Goal: Task Accomplishment & Management: Complete application form

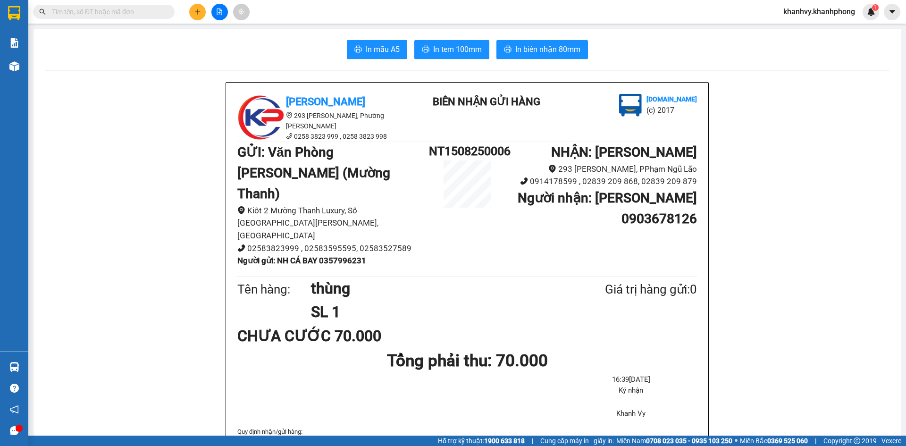
click at [187, 8] on div at bounding box center [219, 12] width 71 height 17
click at [203, 13] on button at bounding box center [197, 12] width 17 height 17
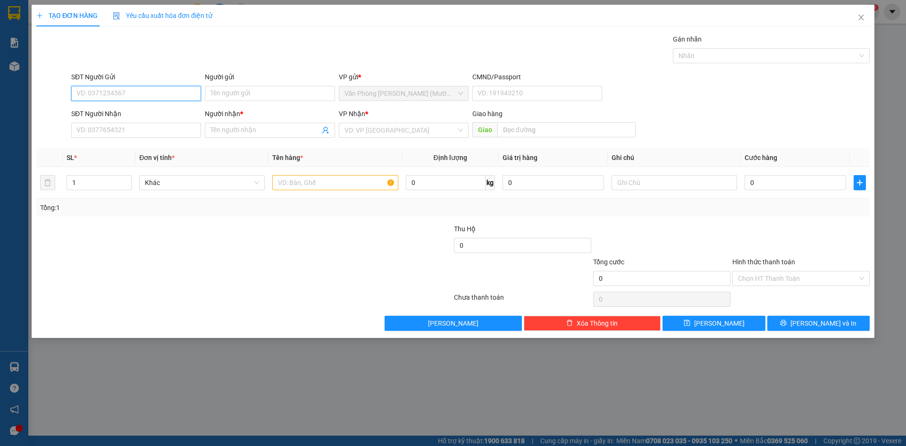
click at [144, 96] on input "SĐT Người Gửi" at bounding box center [136, 93] width 130 height 15
type input "0986807996"
click at [127, 117] on div "0986807996 - TÂM" at bounding box center [136, 112] width 130 height 15
type input "TÂM"
type input "0986807996"
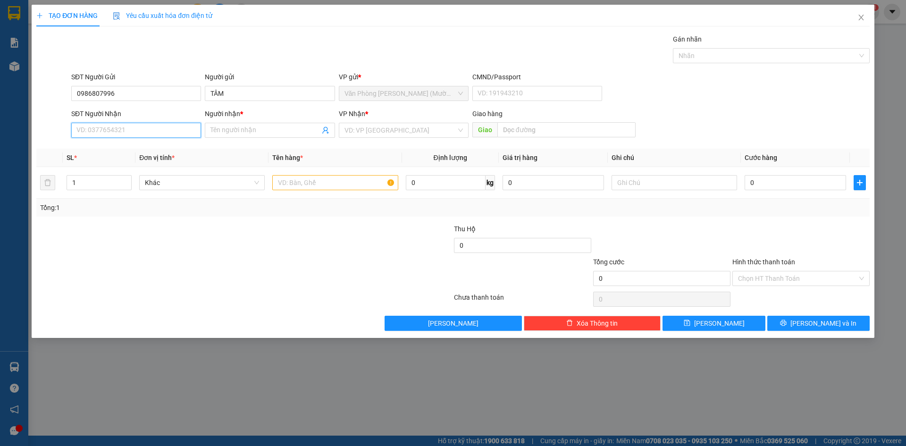
click at [132, 127] on input "SĐT Người Nhận" at bounding box center [136, 130] width 130 height 15
click at [126, 163] on div "0975448222 - THỌ" at bounding box center [136, 164] width 118 height 10
type input "0975448222"
type input "THỌ"
click at [342, 179] on input "text" at bounding box center [335, 182] width 126 height 15
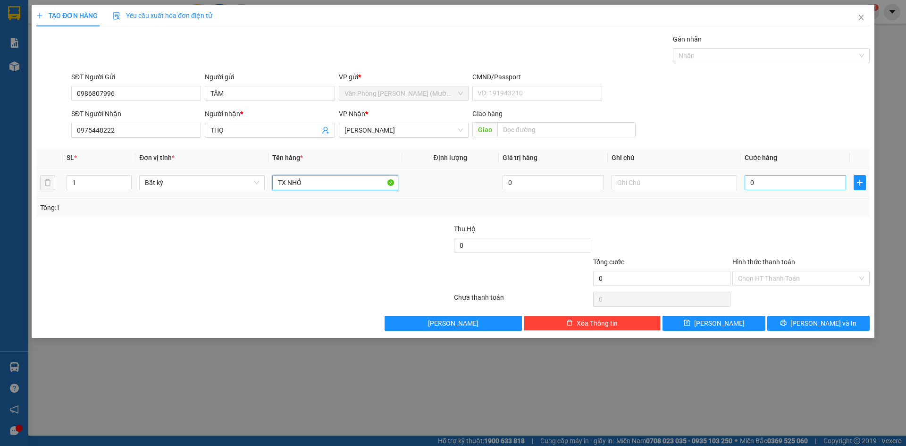
type input "TX NHỎ"
click at [794, 184] on input "0" at bounding box center [795, 182] width 101 height 15
type input "3"
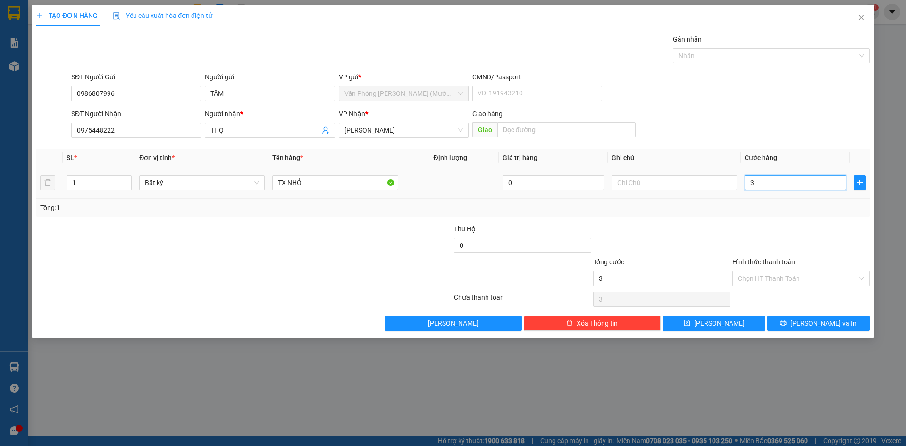
type input "30"
type input "30.000"
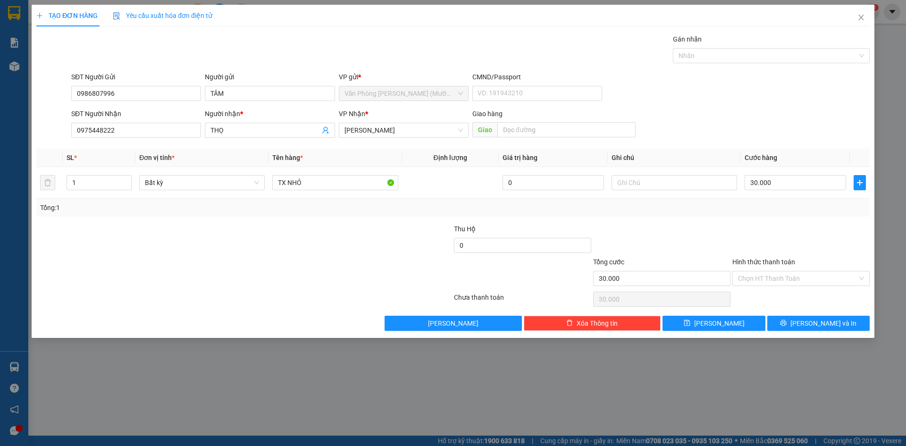
click at [781, 237] on div at bounding box center [800, 240] width 139 height 33
click at [788, 278] on input "Hình thức thanh toán" at bounding box center [797, 278] width 119 height 14
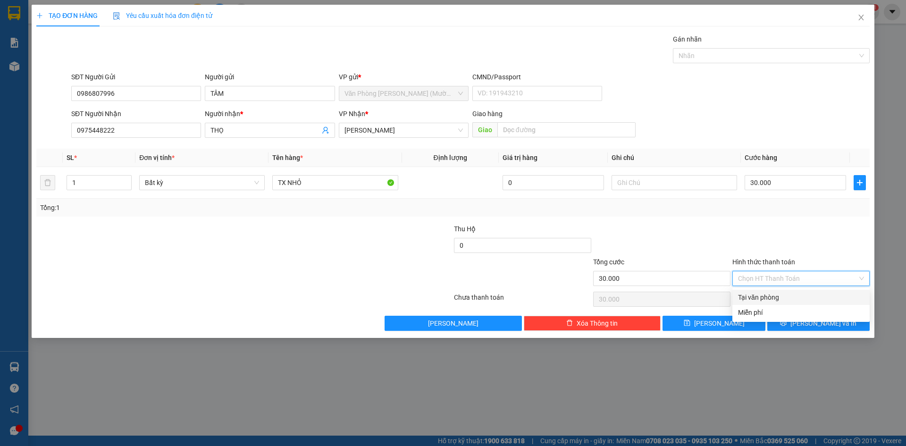
click at [787, 296] on div "Tại văn phòng" at bounding box center [801, 297] width 126 height 10
type input "0"
click at [800, 329] on button "[PERSON_NAME] và In" at bounding box center [818, 323] width 102 height 15
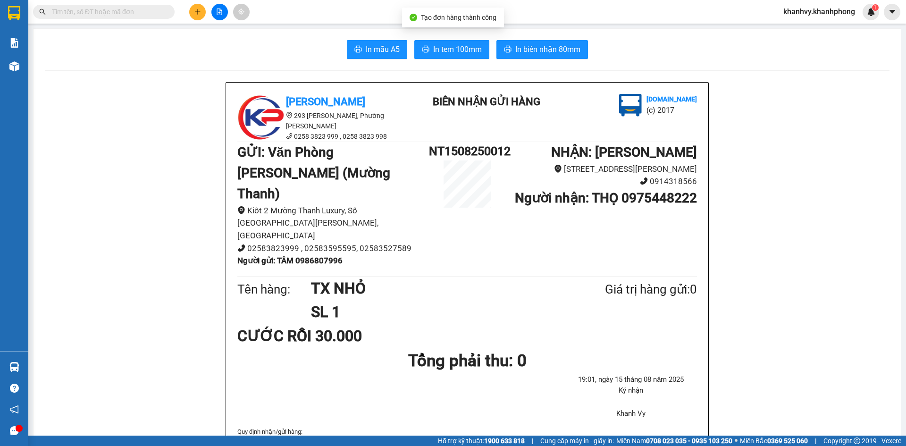
click at [529, 42] on button "In biên nhận 80mm" at bounding box center [542, 49] width 92 height 19
click at [534, 48] on span "In biên nhận 80mm" at bounding box center [547, 49] width 65 height 12
click at [379, 48] on span "In mẫu A5" at bounding box center [383, 49] width 34 height 12
click at [198, 14] on icon "plus" at bounding box center [197, 11] width 7 height 7
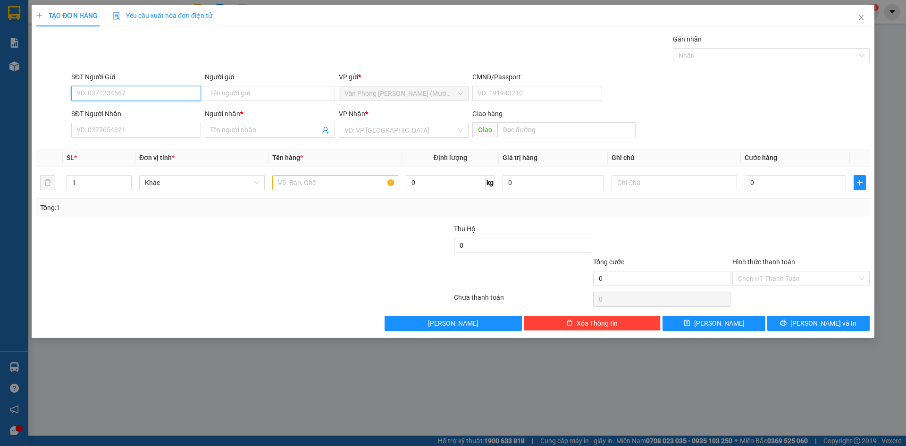
click at [151, 89] on input "SĐT Người Gửi" at bounding box center [136, 93] width 130 height 15
type input "0384138993"
click at [153, 117] on div "0384138993 - LOAN" at bounding box center [136, 112] width 118 height 10
type input "LOAN"
type input "0384138993"
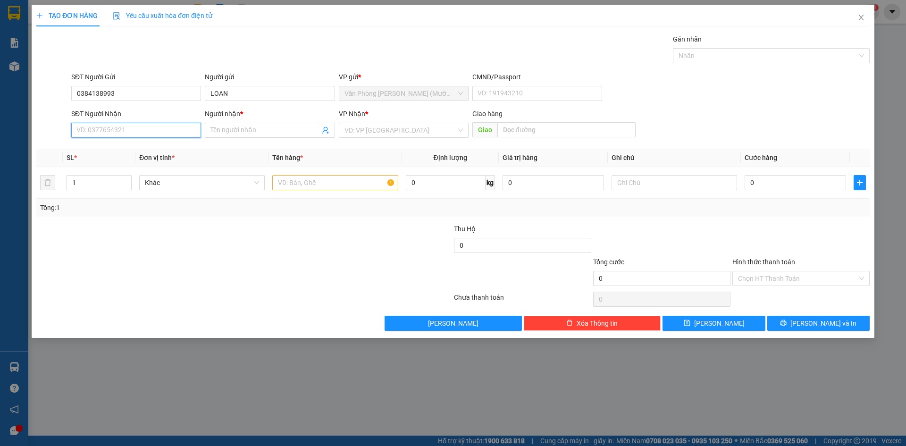
click at [146, 136] on input "SĐT Người Nhận" at bounding box center [136, 130] width 130 height 15
click at [149, 165] on div "0909880592 - TIẾN" at bounding box center [136, 164] width 118 height 10
type input "0909880592"
type input "TIẾN"
click at [317, 184] on input "text" at bounding box center [335, 182] width 126 height 15
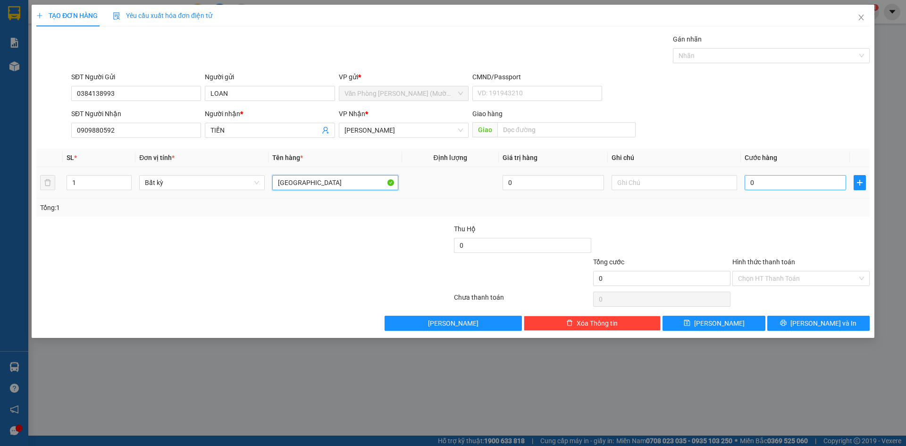
type input "[GEOGRAPHIC_DATA]"
click at [778, 180] on input "0" at bounding box center [795, 182] width 101 height 15
type input "4"
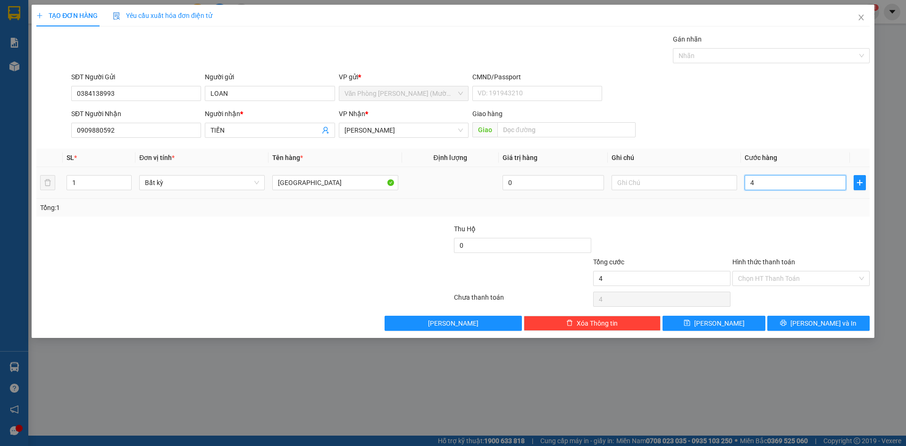
type input "40"
type input "40.000"
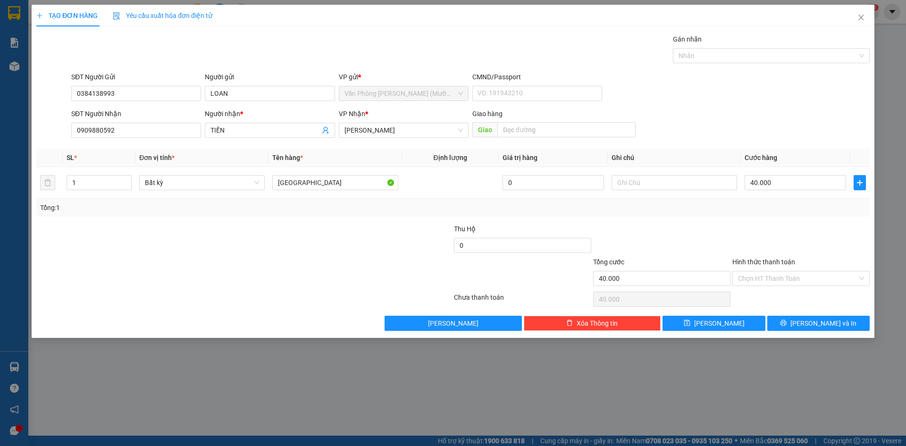
click at [795, 230] on div at bounding box center [800, 240] width 139 height 33
click at [788, 277] on input "Hình thức thanh toán" at bounding box center [797, 278] width 119 height 14
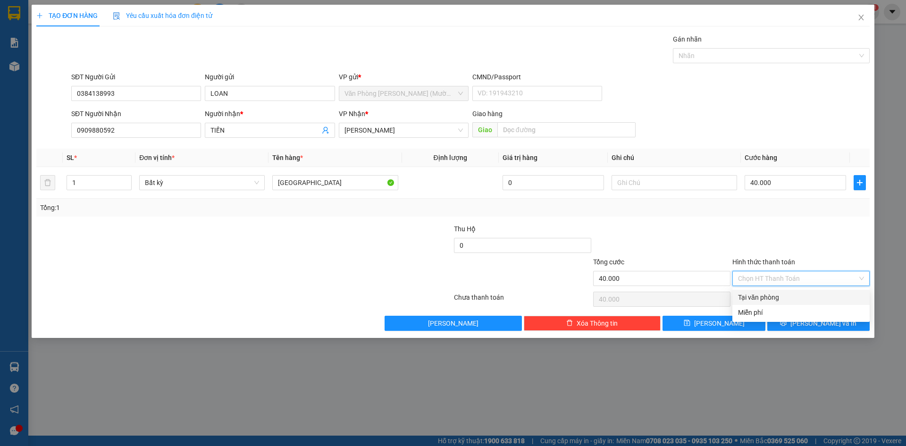
click at [777, 302] on div "Tại văn phòng" at bounding box center [801, 297] width 126 height 10
type input "0"
click at [784, 327] on button "[PERSON_NAME] và In" at bounding box center [818, 323] width 102 height 15
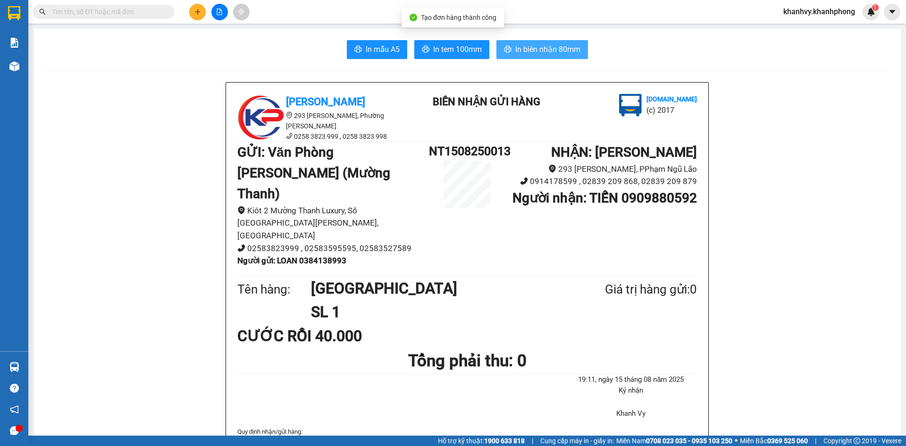
click at [533, 49] on span "In biên nhận 80mm" at bounding box center [547, 49] width 65 height 12
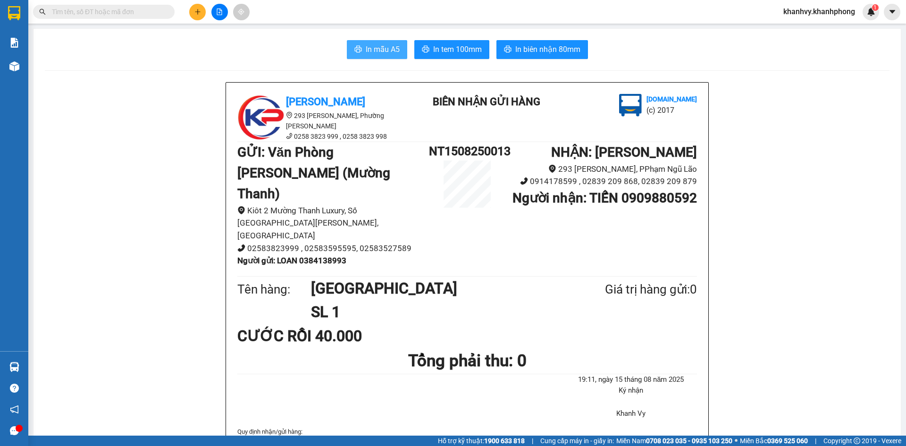
click at [355, 50] on icon "printer" at bounding box center [358, 49] width 8 height 8
click at [198, 5] on button at bounding box center [197, 12] width 17 height 17
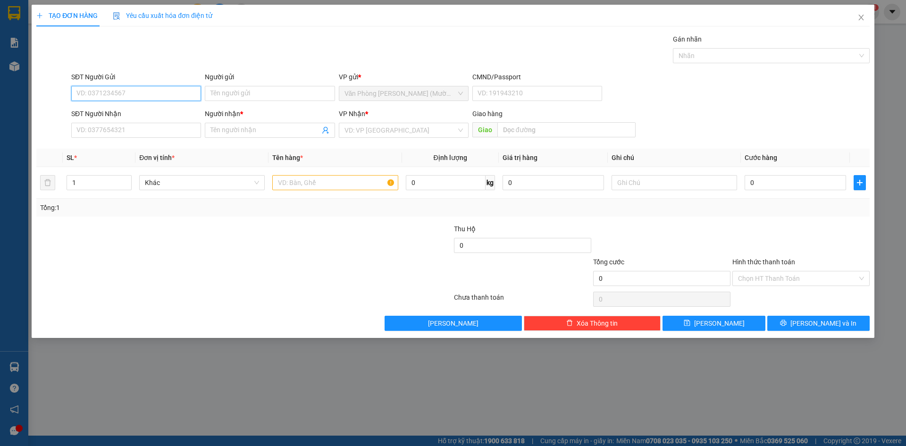
click at [107, 92] on input "SĐT Người Gửi" at bounding box center [136, 93] width 130 height 15
type input "0373607135"
click at [152, 113] on div "0373607135 - TRỌNG" at bounding box center [136, 112] width 118 height 10
type input "TRỌNG"
type input "0373607135"
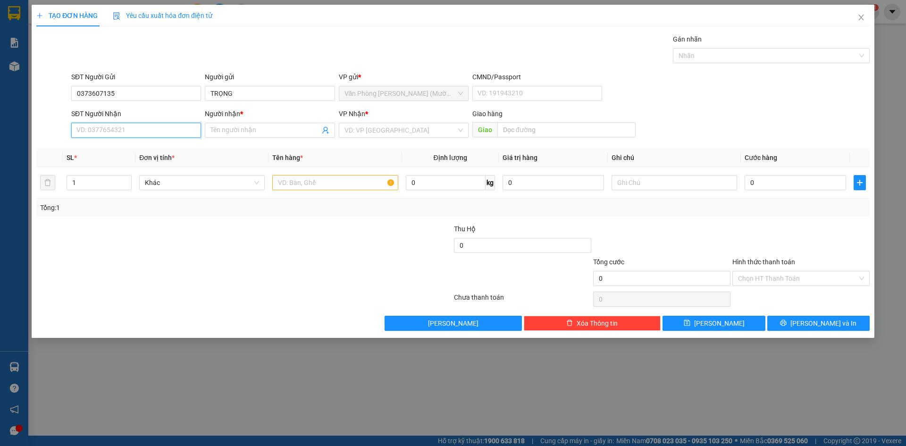
click at [151, 133] on input "SĐT Người Nhận" at bounding box center [136, 130] width 130 height 15
click at [159, 162] on div "0888860889 - BẢO" at bounding box center [136, 164] width 118 height 10
type input "0888860889"
type input "BẢO"
click at [309, 187] on input "text" at bounding box center [335, 182] width 126 height 15
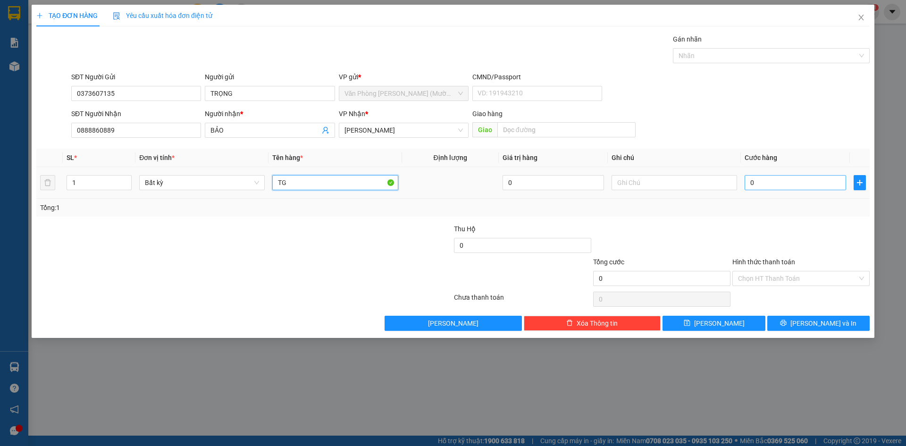
type input "TG"
click at [763, 186] on input "0" at bounding box center [795, 182] width 101 height 15
type input "4"
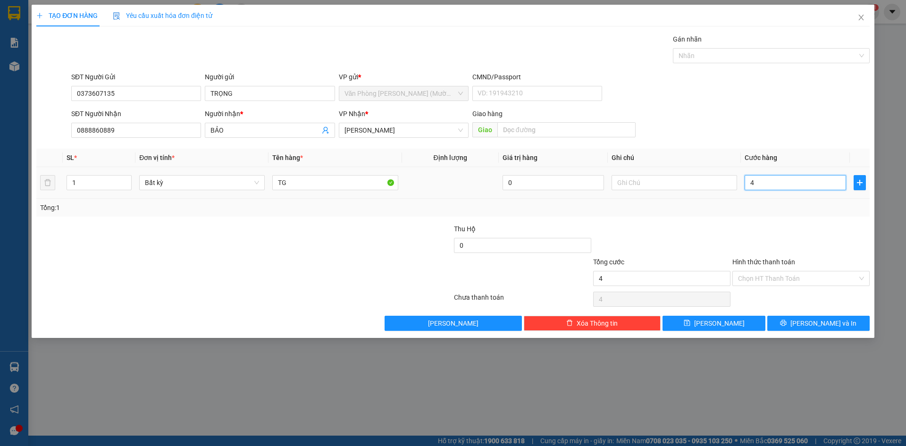
type input "40"
type input "40.000"
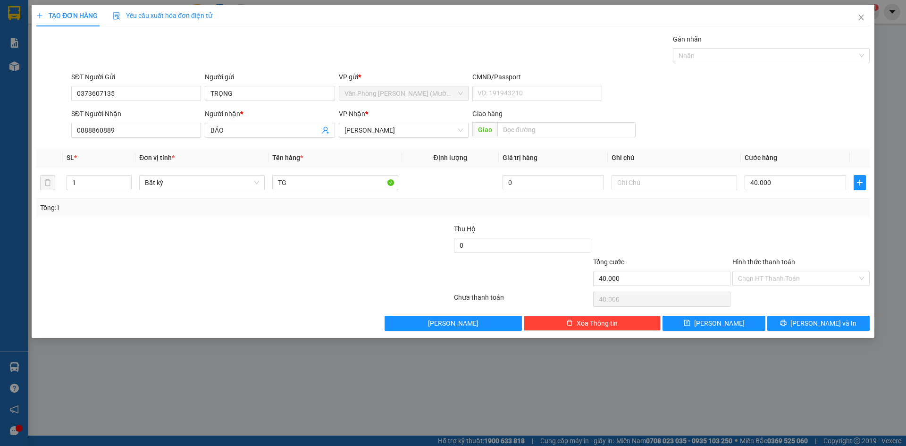
click at [783, 241] on div at bounding box center [800, 240] width 139 height 33
click at [791, 275] on input "Hình thức thanh toán" at bounding box center [797, 278] width 119 height 14
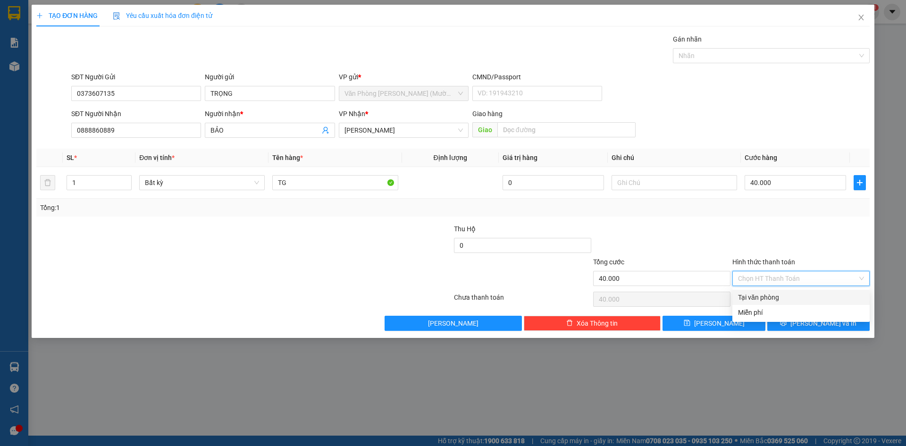
click at [790, 295] on div "Tại văn phòng" at bounding box center [801, 297] width 126 height 10
type input "0"
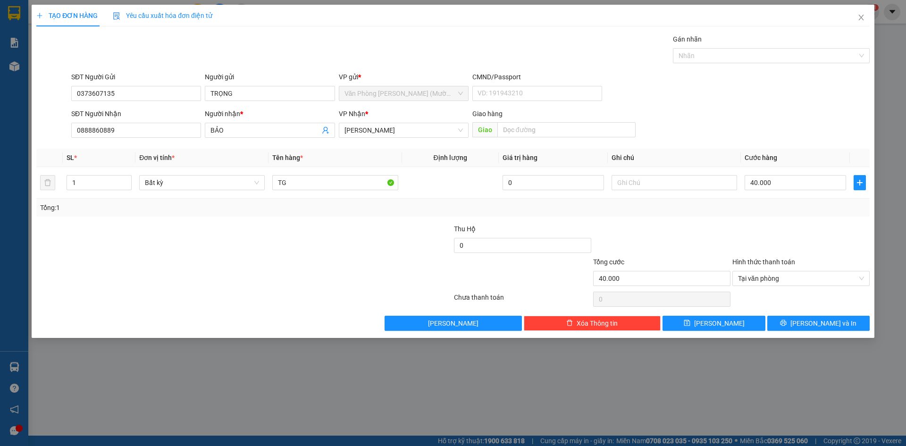
click at [780, 263] on label "Hình thức thanh toán" at bounding box center [763, 262] width 63 height 8
click at [780, 271] on input "Hình thức thanh toán" at bounding box center [797, 278] width 119 height 14
click at [752, 214] on div "Tổng: 1" at bounding box center [452, 208] width 833 height 18
click at [862, 281] on span "Tại văn phòng" at bounding box center [801, 278] width 126 height 14
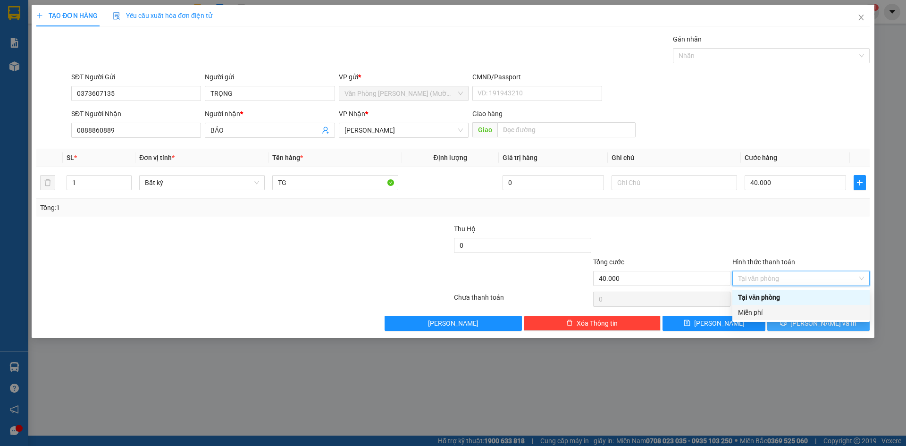
click at [842, 325] on button "[PERSON_NAME] và In" at bounding box center [818, 323] width 102 height 15
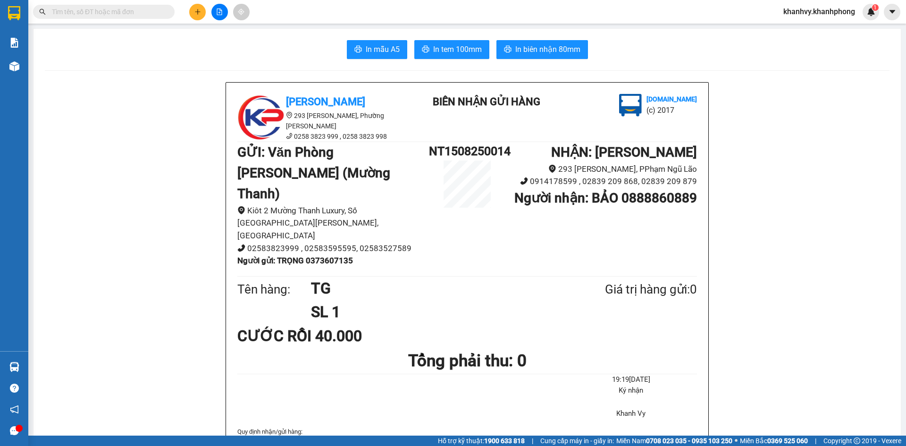
click at [333, 256] on b "Người gửi : TRỌNG 0373607135" at bounding box center [295, 260] width 116 height 9
copy b "0373607135"
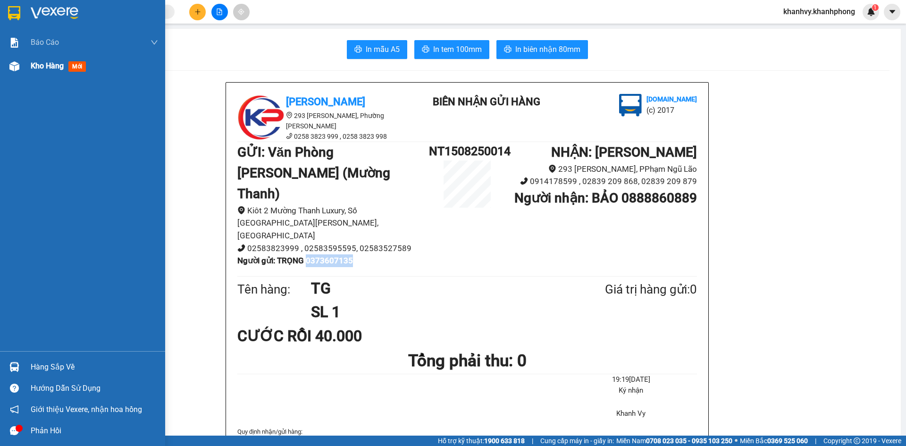
click at [41, 70] on span "Kho hàng" at bounding box center [47, 65] width 33 height 9
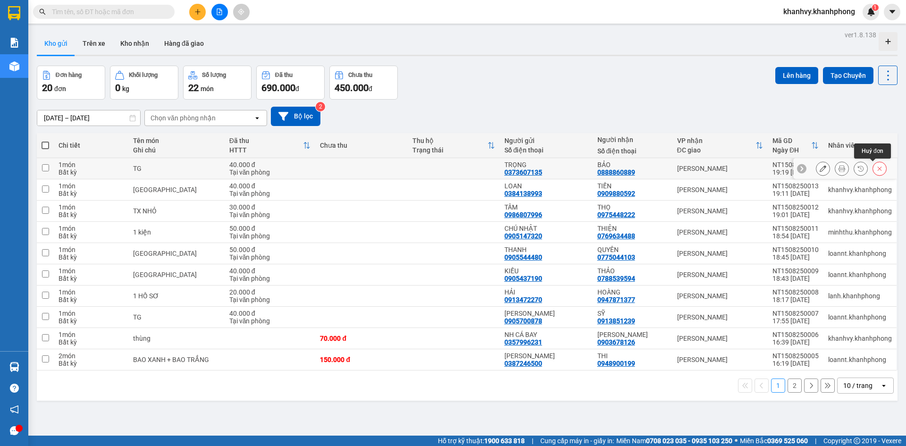
click at [876, 167] on icon at bounding box center [879, 168] width 7 height 7
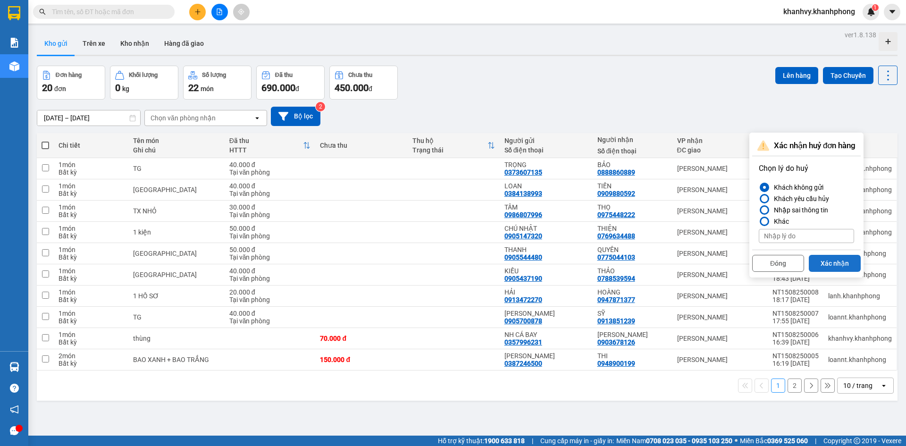
click at [827, 264] on button "Xác nhận" at bounding box center [835, 263] width 52 height 17
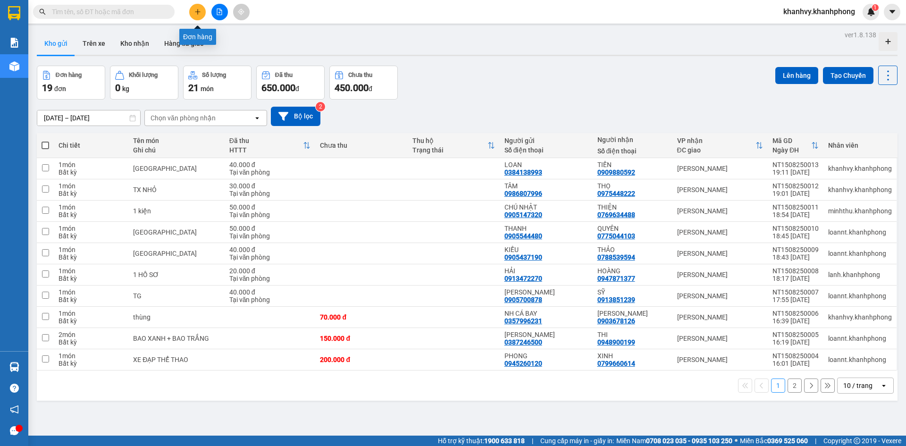
click at [196, 12] on icon "plus" at bounding box center [197, 11] width 5 height 0
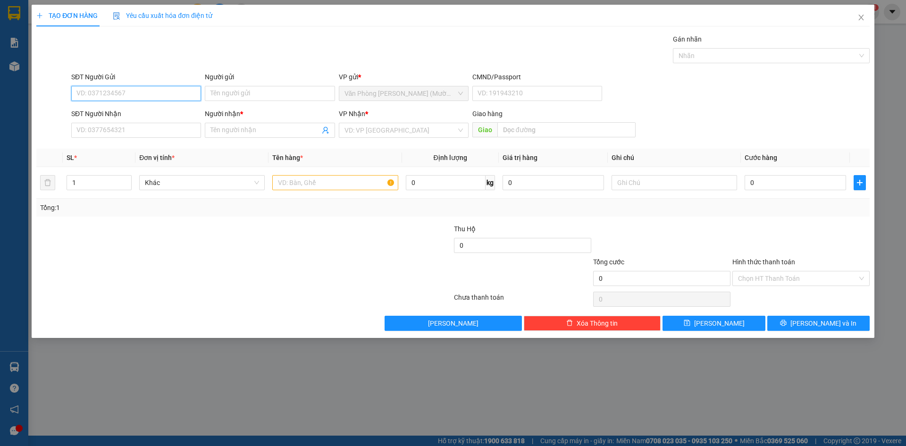
paste input "0373607135"
type input "0373607135"
click at [124, 91] on input "0373607135" at bounding box center [136, 93] width 130 height 15
click at [129, 112] on div "0373607135 - TRỌNG" at bounding box center [136, 112] width 118 height 10
type input "TRỌNG"
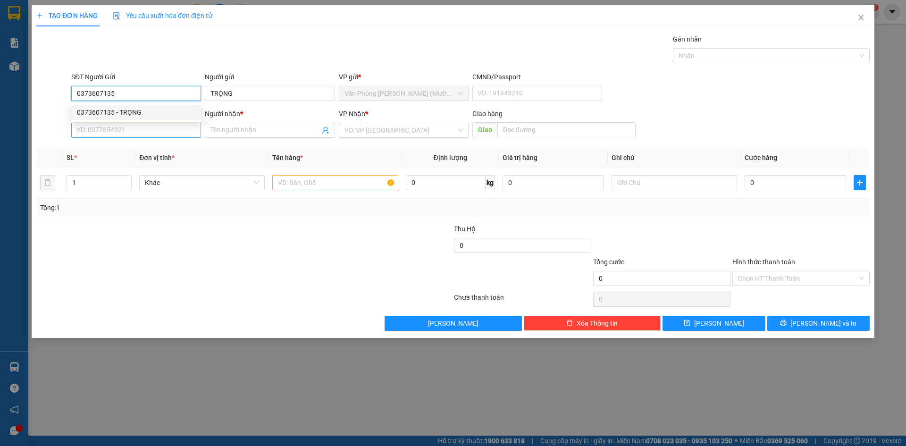
type input "0373607135"
click at [128, 127] on input "SĐT Người Nhận" at bounding box center [136, 130] width 130 height 15
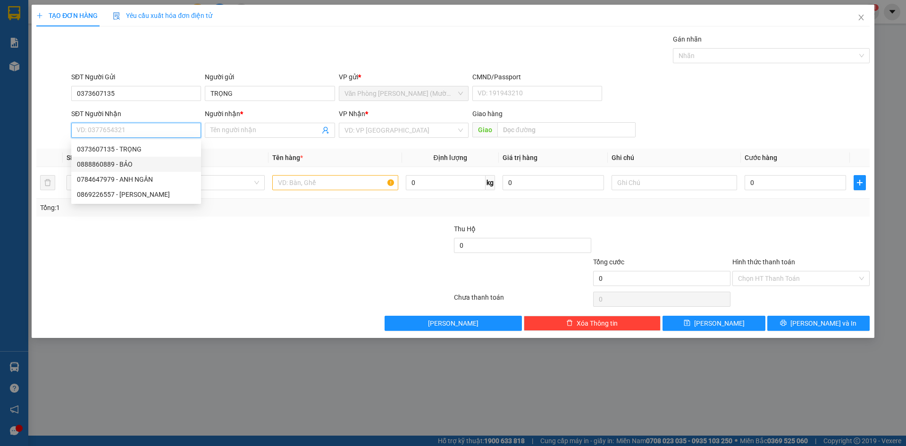
click at [139, 165] on div "0888860889 - BẢO" at bounding box center [136, 164] width 118 height 10
type input "0888860889"
type input "BẢO"
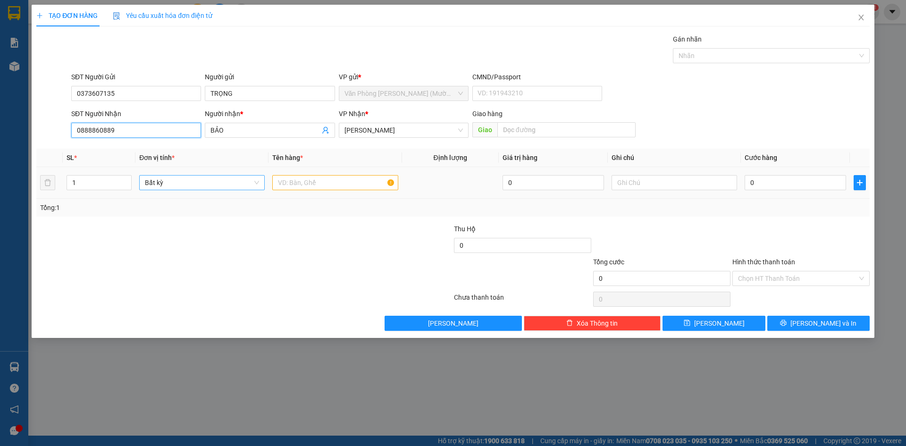
click at [186, 188] on span "Bất kỳ" at bounding box center [202, 183] width 114 height 14
click at [349, 185] on input "text" at bounding box center [335, 182] width 126 height 15
type input "TG"
click at [788, 177] on input "0" at bounding box center [795, 182] width 101 height 15
type input "4"
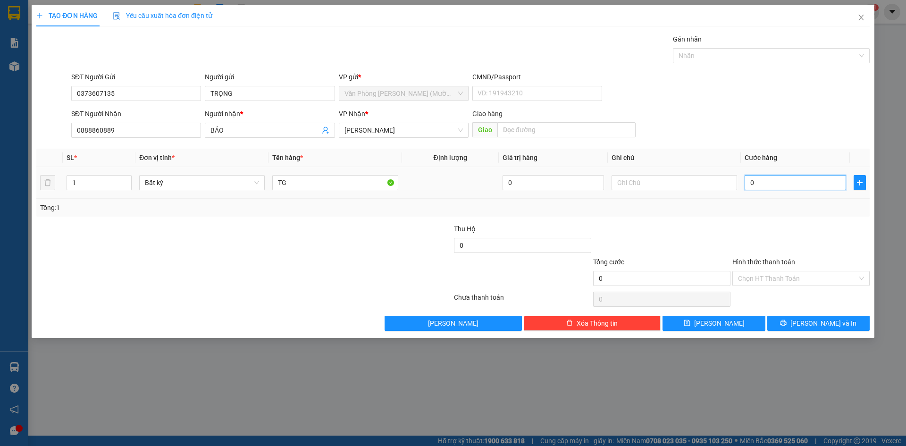
type input "4"
type input "40"
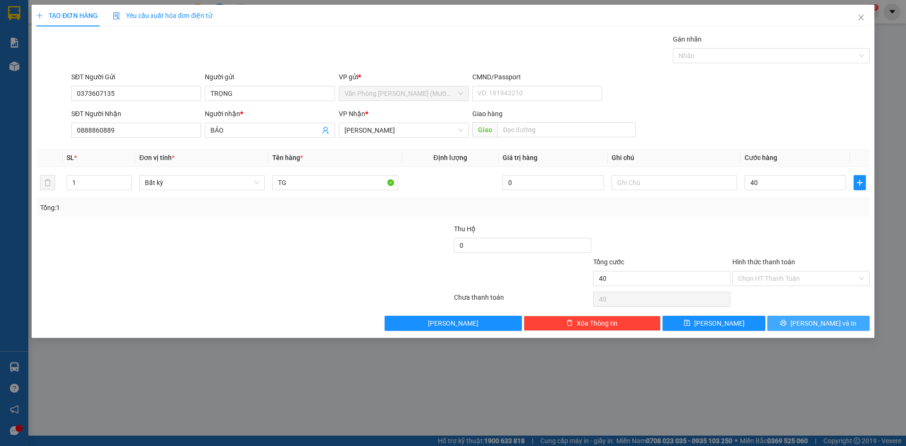
type input "40.000"
click at [822, 322] on span "[PERSON_NAME] và In" at bounding box center [823, 323] width 66 height 10
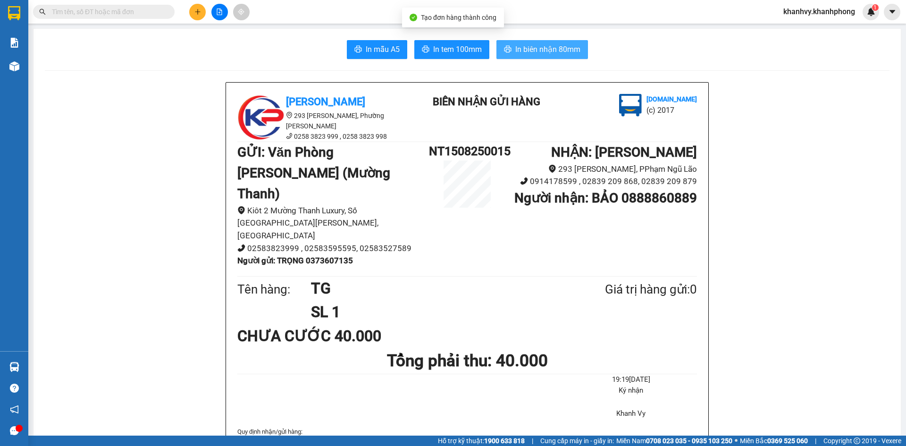
click at [552, 45] on span "In biên nhận 80mm" at bounding box center [547, 49] width 65 height 12
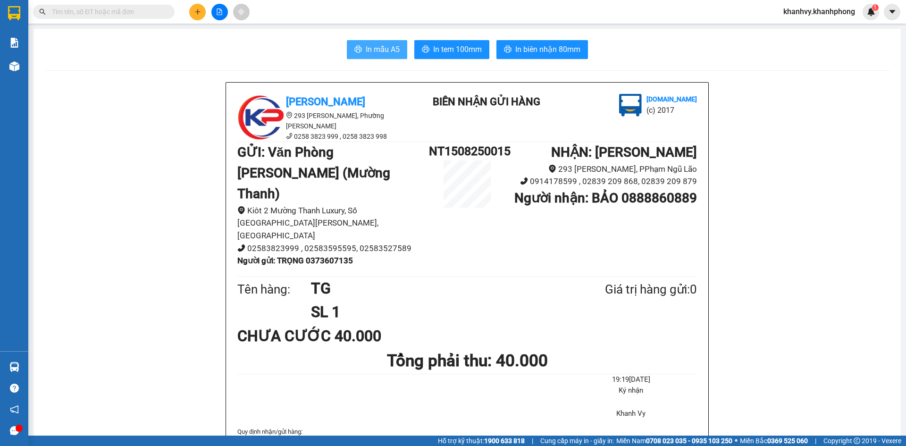
click at [367, 43] on span "In mẫu A5" at bounding box center [383, 49] width 34 height 12
click at [191, 10] on button at bounding box center [197, 12] width 17 height 17
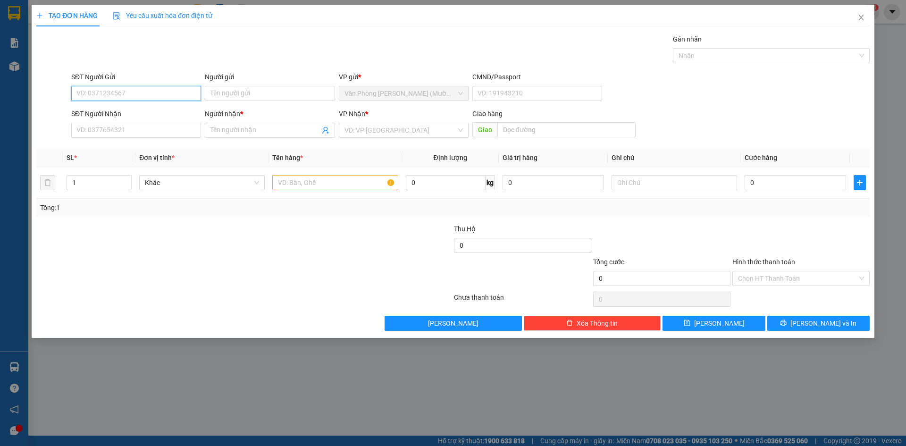
click at [145, 95] on input "SĐT Người Gửi" at bounding box center [136, 93] width 130 height 15
type input "0768530137"
click at [144, 113] on div "0768530137 - [PERSON_NAME]" at bounding box center [136, 112] width 118 height 10
type input "HẢI"
type input "0768530137"
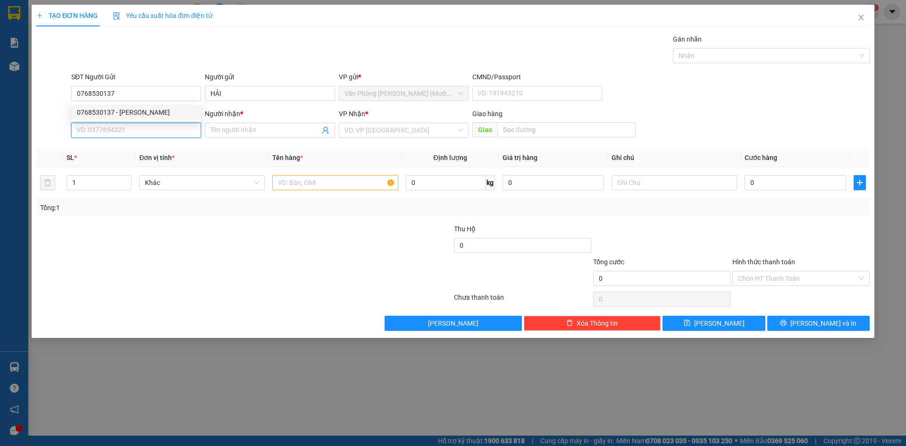
click at [144, 133] on input "SĐT Người Nhận" at bounding box center [136, 130] width 130 height 15
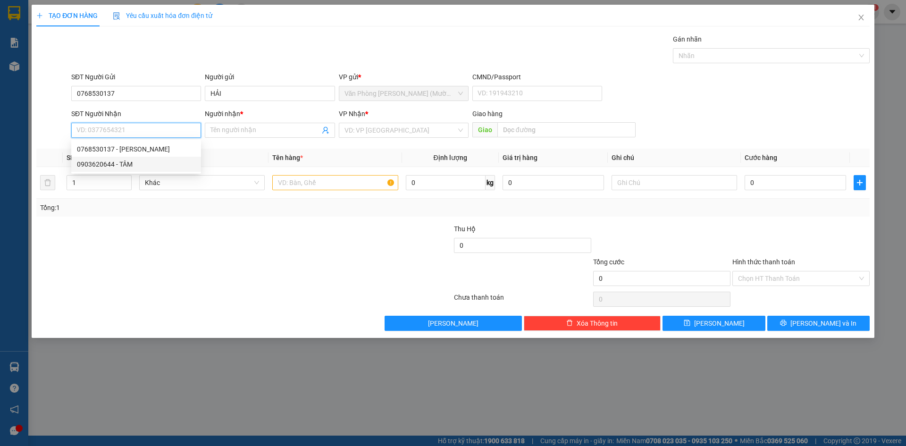
click at [136, 167] on div "0903620644 - TÂM" at bounding box center [136, 164] width 118 height 10
type input "0903620644"
type input "TÂM"
click at [302, 189] on input "text" at bounding box center [335, 182] width 126 height 15
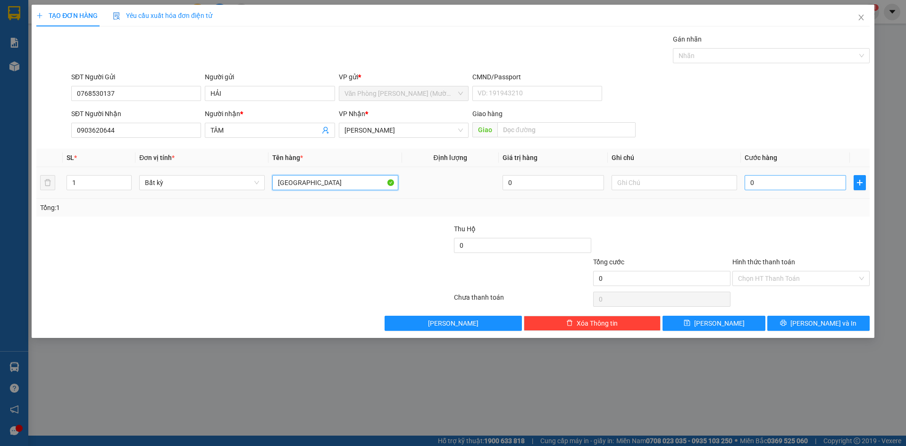
type input "[GEOGRAPHIC_DATA]"
click at [816, 188] on input "0" at bounding box center [795, 182] width 101 height 15
type input "5"
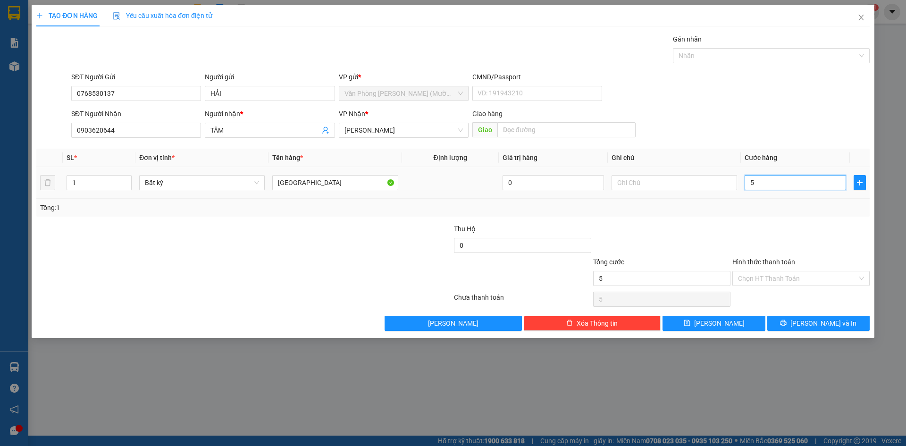
type input "50"
type input "50.000"
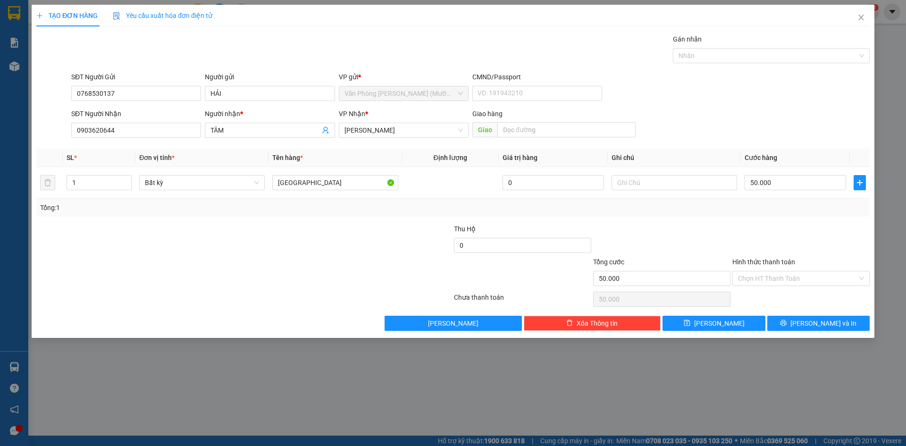
click at [824, 218] on div "Transit Pickup Surcharge Ids Transit Deliver Surcharge Ids Transit Deliver Surc…" at bounding box center [452, 182] width 833 height 297
click at [795, 282] on input "Hình thức thanh toán" at bounding box center [797, 278] width 119 height 14
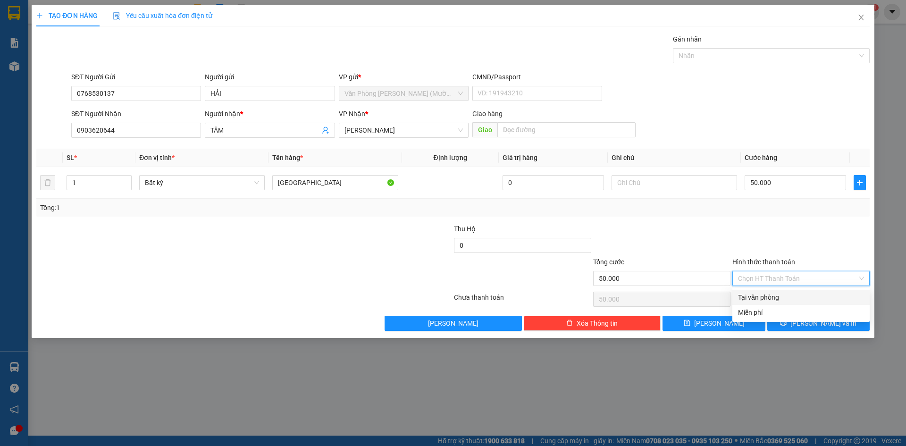
click at [797, 300] on div "Tại văn phòng" at bounding box center [801, 297] width 126 height 10
type input "0"
click at [799, 323] on button "[PERSON_NAME] và In" at bounding box center [818, 323] width 102 height 15
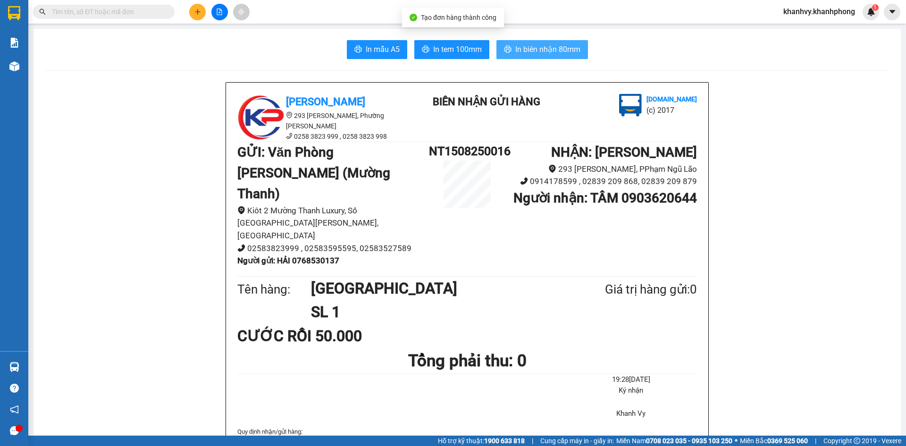
click at [530, 46] on span "In biên nhận 80mm" at bounding box center [547, 49] width 65 height 12
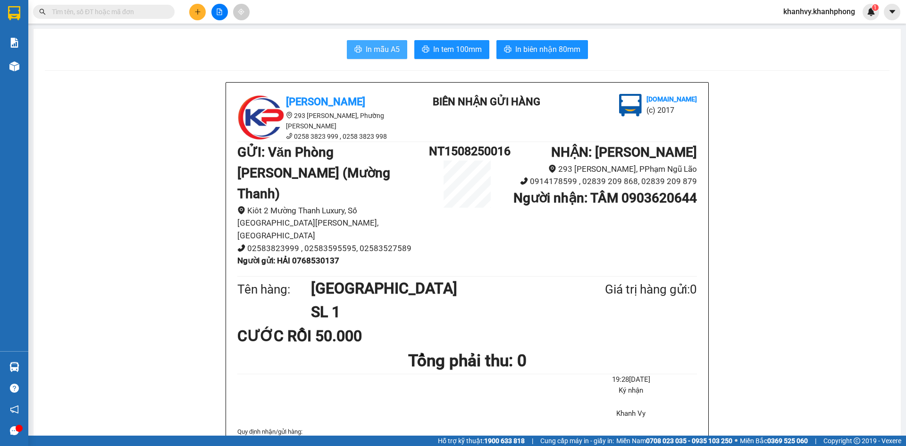
click at [371, 47] on span "In mẫu A5" at bounding box center [383, 49] width 34 height 12
